Goal: Task Accomplishment & Management: Complete application form

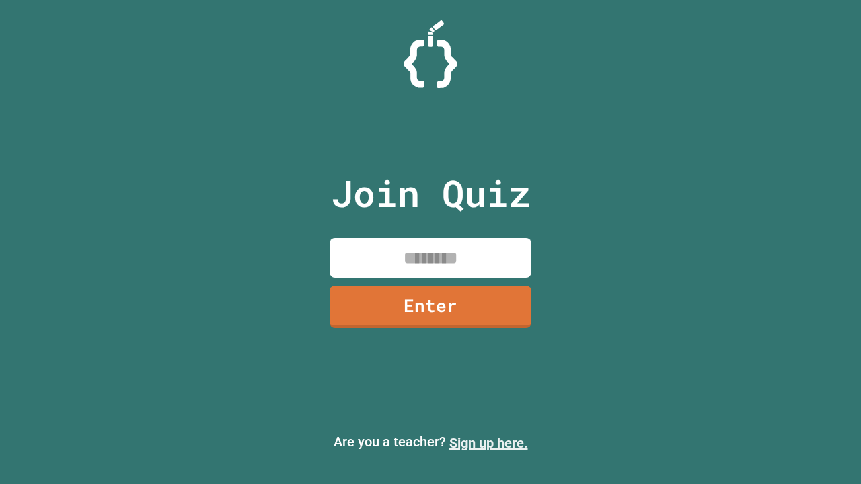
click at [482, 443] on link "Sign up here." at bounding box center [488, 443] width 79 height 16
